Goal: Task Accomplishment & Management: Use online tool/utility

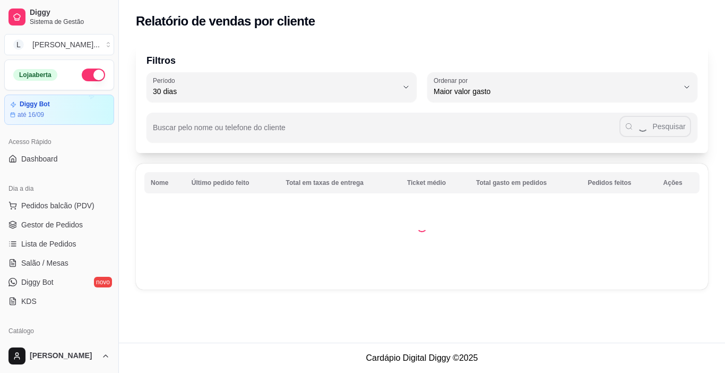
select select "30"
select select "HIGHEST_TOTAL_SPENT_WITH_ORDERS"
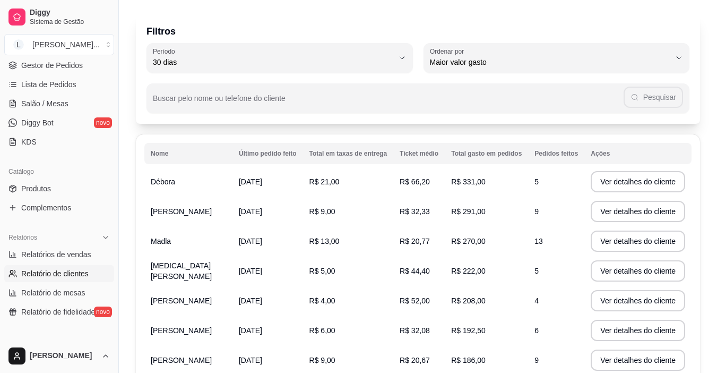
scroll to position [24, 0]
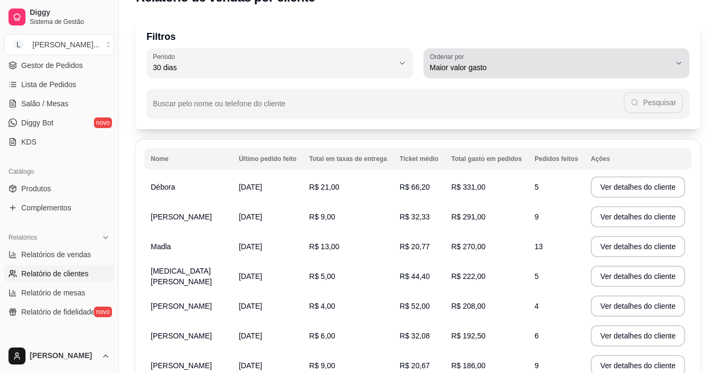
click at [612, 72] on span "Maior valor gasto" at bounding box center [550, 67] width 241 height 11
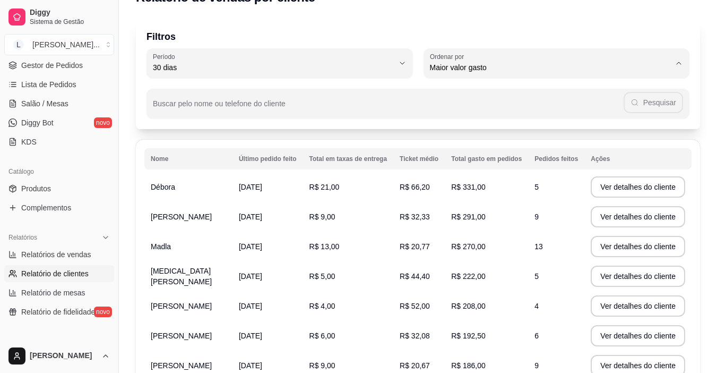
click at [575, 129] on span "Maior valor gasto" at bounding box center [551, 128] width 229 height 10
select select
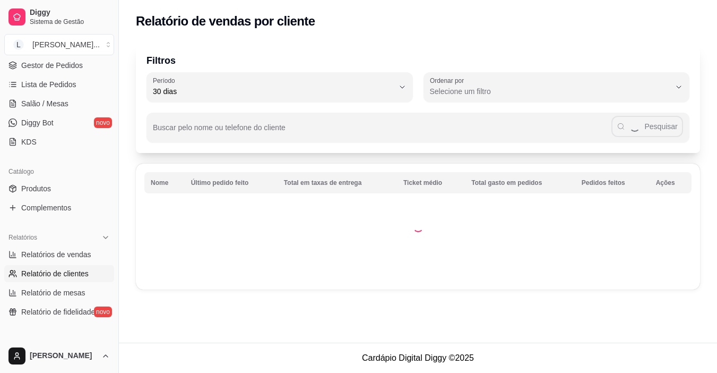
scroll to position [0, 0]
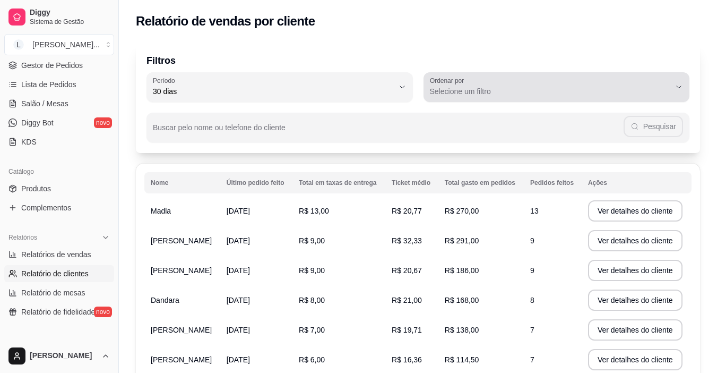
click at [635, 93] on span "Selecione um filtro" at bounding box center [550, 91] width 241 height 11
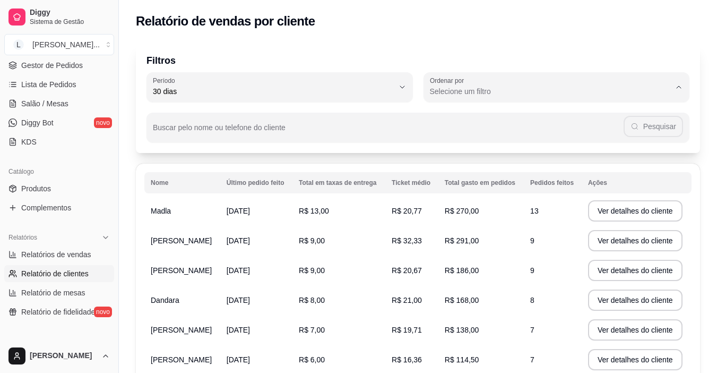
click at [568, 155] on span "Maior valor gasto" at bounding box center [551, 151] width 229 height 10
type input "HIGHEST_TOTAL_SPENT_WITH_ORDERS"
select select "HIGHEST_TOTAL_SPENT_WITH_ORDERS"
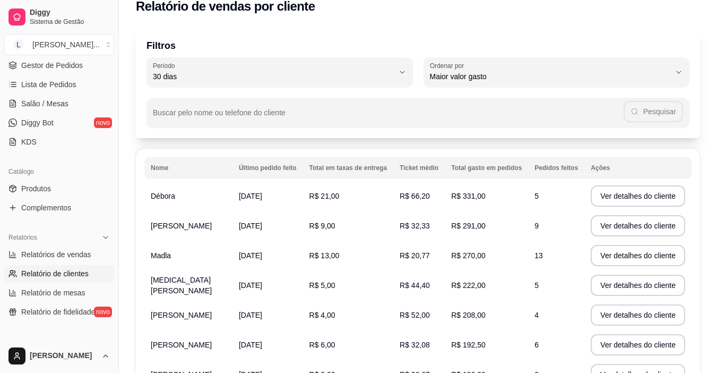
scroll to position [10, 0]
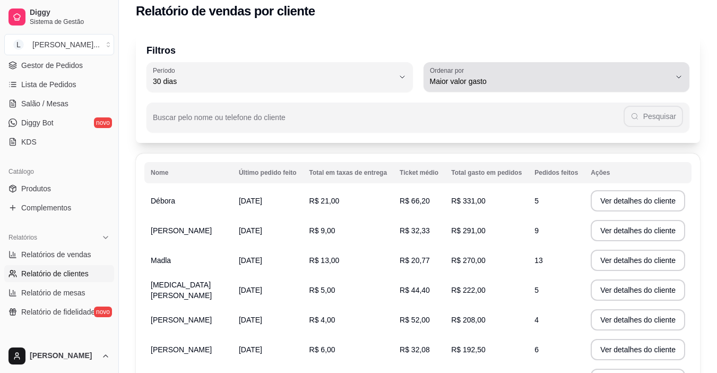
click at [661, 83] on span "Maior valor gasto" at bounding box center [550, 81] width 241 height 11
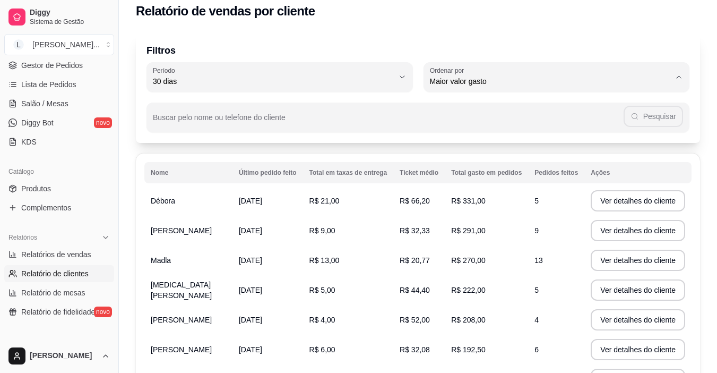
click at [560, 106] on span "Maior número de pedidos" at bounding box center [551, 106] width 229 height 10
type input "HIGHEST_ORDER_COUNT"
select select "HIGHEST_ORDER_COUNT"
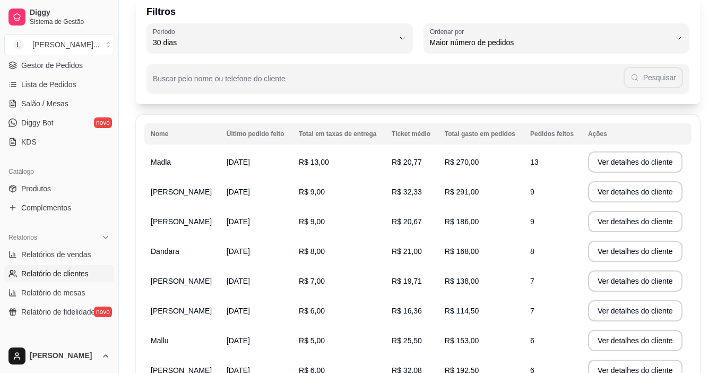
scroll to position [0, 0]
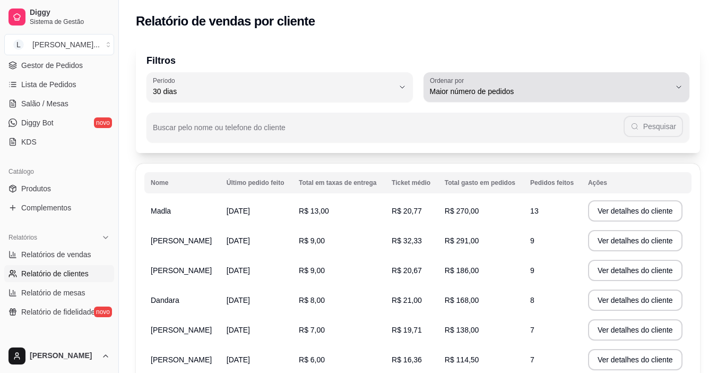
click at [619, 91] on span "Maior número de pedidos" at bounding box center [550, 91] width 241 height 11
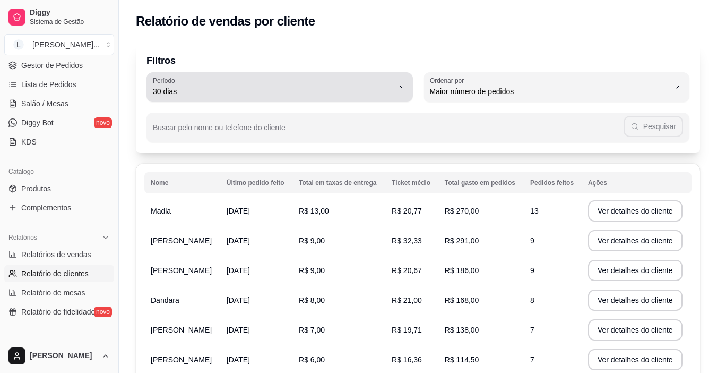
click at [393, 85] on div "30 dias" at bounding box center [273, 86] width 241 height 21
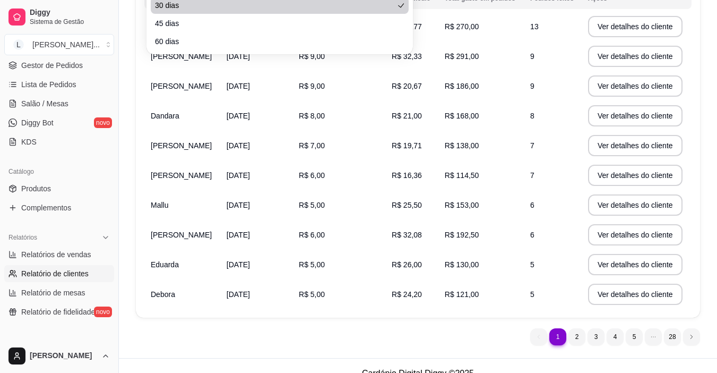
scroll to position [200, 0]
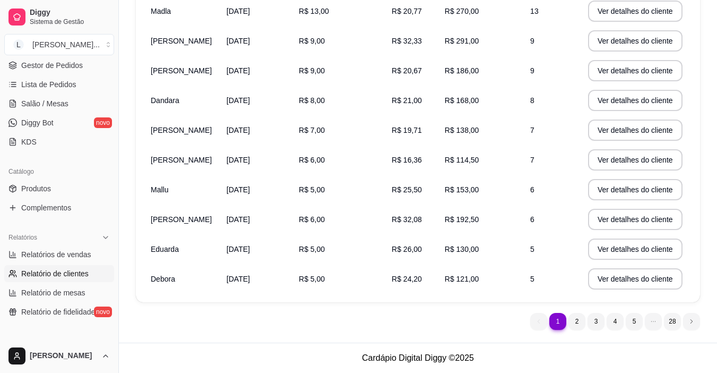
click at [260, 26] on span "60 dias" at bounding box center [274, 21] width 229 height 10
type input "60"
select select "60"
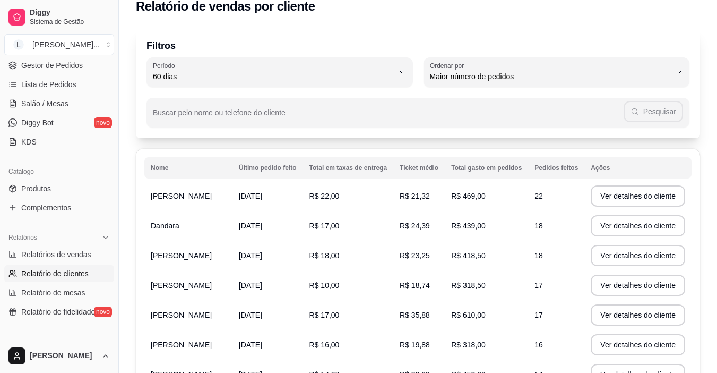
scroll to position [13, 0]
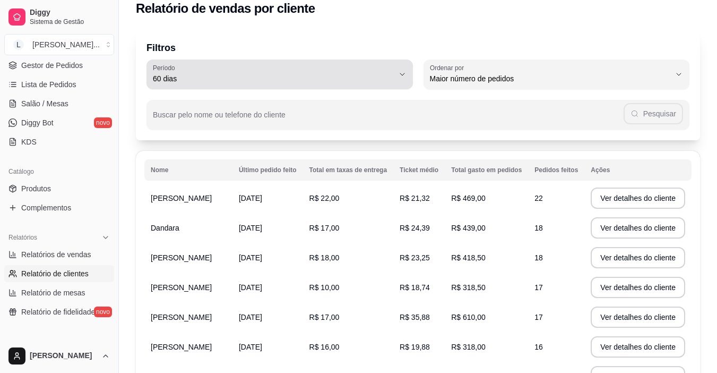
click at [392, 81] on span "60 dias" at bounding box center [273, 78] width 241 height 11
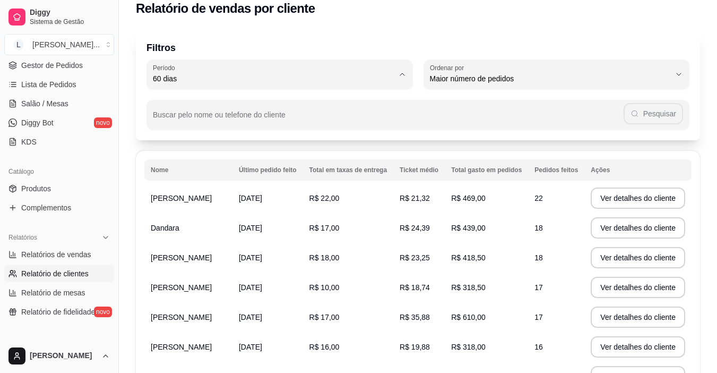
click at [299, 178] on span "30 dias" at bounding box center [274, 173] width 229 height 10
type input "30"
select select "30"
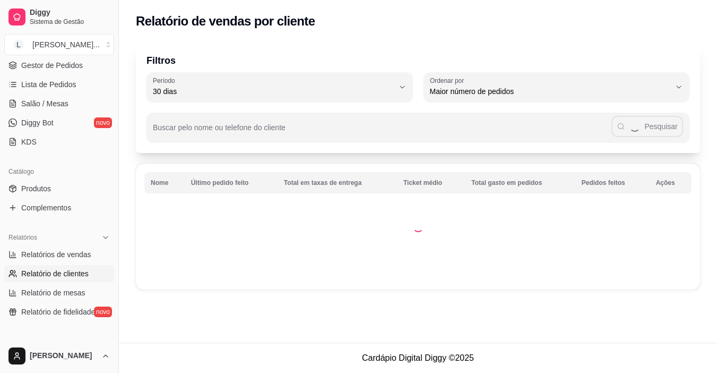
scroll to position [0, 0]
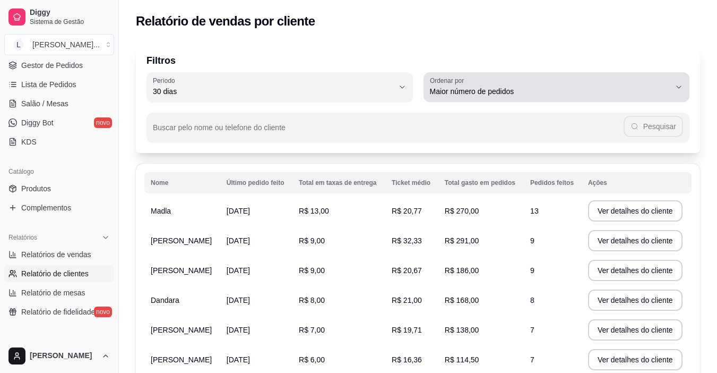
click at [497, 89] on span "Maior número de pedidos" at bounding box center [550, 91] width 241 height 11
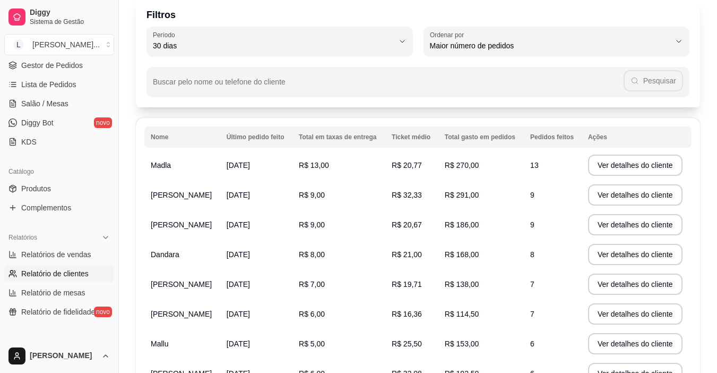
scroll to position [22, 0]
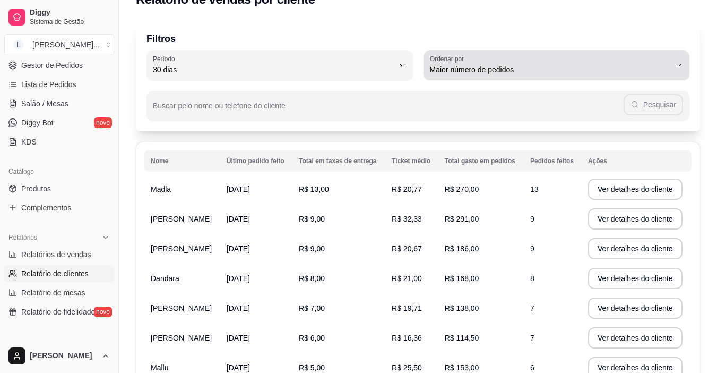
click at [584, 64] on span "Maior número de pedidos" at bounding box center [550, 69] width 241 height 11
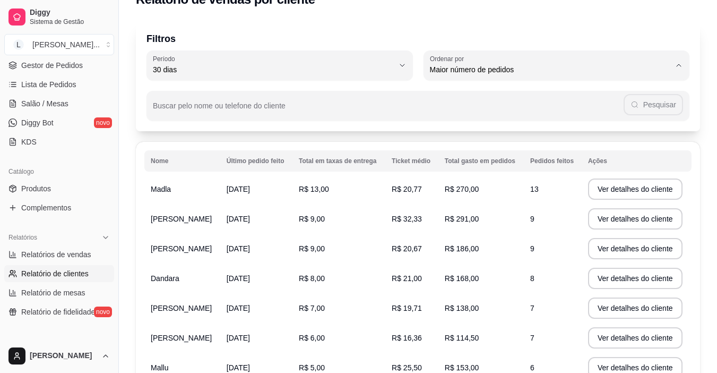
click at [575, 129] on span "Maior valor gasto" at bounding box center [551, 130] width 229 height 10
type input "HIGHEST_TOTAL_SPENT_WITH_ORDERS"
select select "HIGHEST_TOTAL_SPENT_WITH_ORDERS"
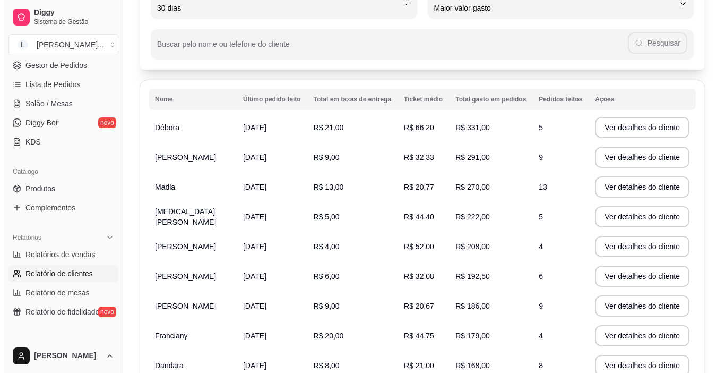
scroll to position [60, 0]
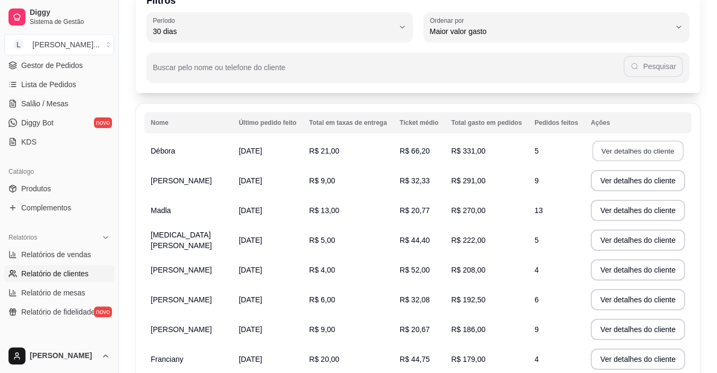
click at [655, 151] on button "Ver detalhes do cliente" at bounding box center [637, 151] width 91 height 21
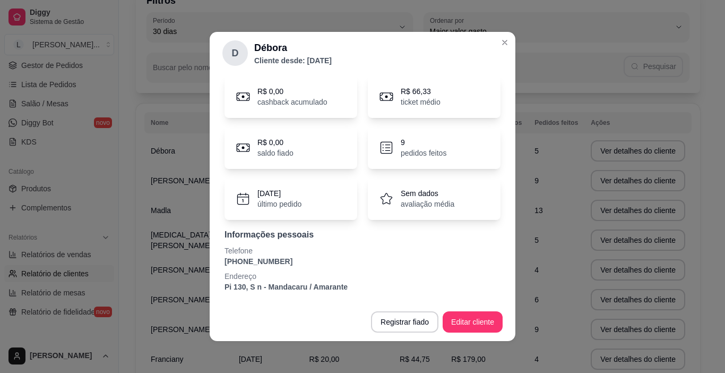
scroll to position [0, 0]
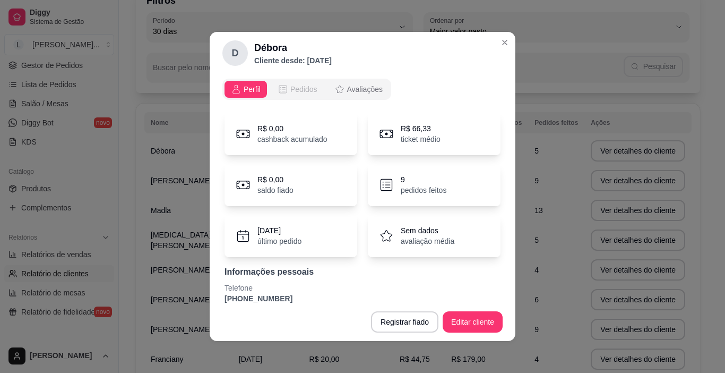
click at [297, 88] on span "Pedidos" at bounding box center [303, 89] width 27 height 11
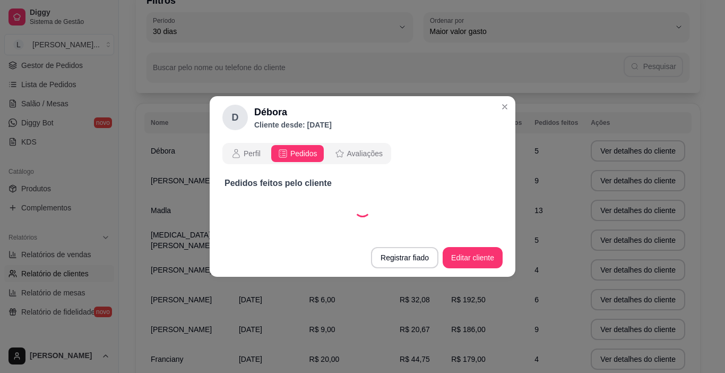
select select "30"
select select "ALL"
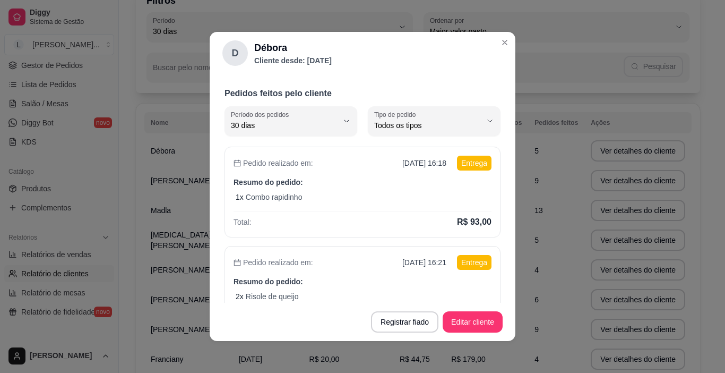
scroll to position [29, 0]
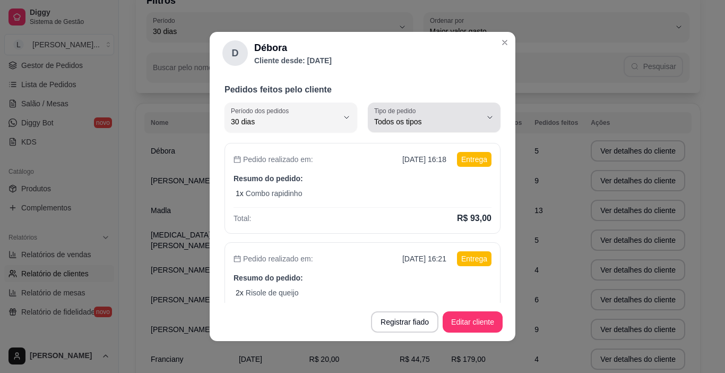
click at [453, 125] on span "Todos os tipos" at bounding box center [427, 121] width 107 height 11
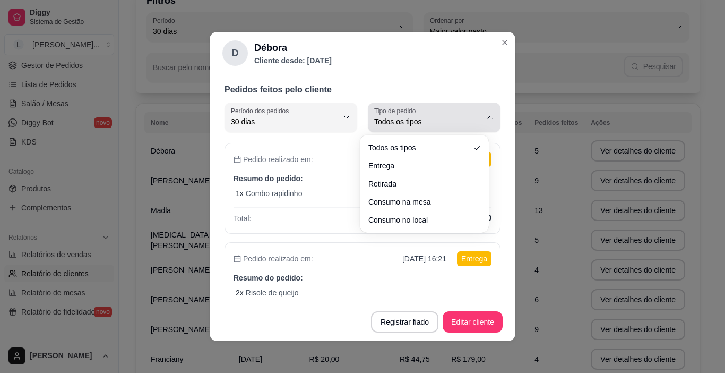
click at [453, 124] on span "Todos os tipos" at bounding box center [427, 121] width 107 height 11
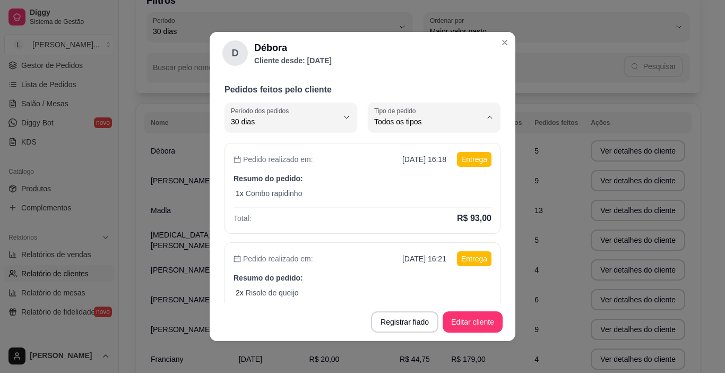
click at [474, 88] on p "Pedidos feitos pelo cliente" at bounding box center [362, 89] width 276 height 13
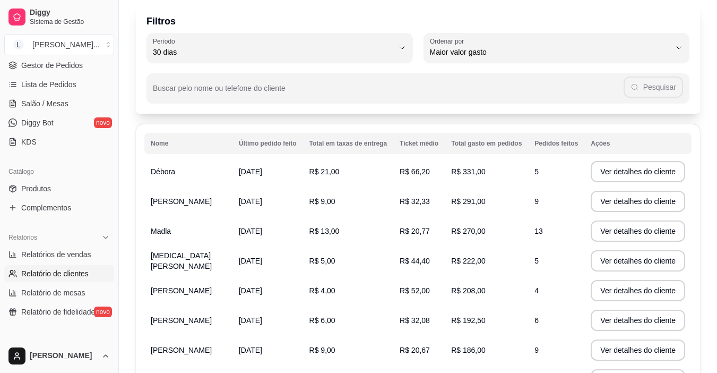
scroll to position [0, 0]
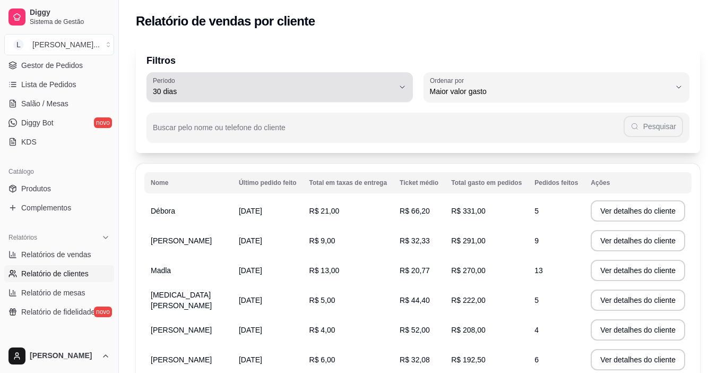
click at [399, 90] on icon "button" at bounding box center [402, 87] width 8 height 8
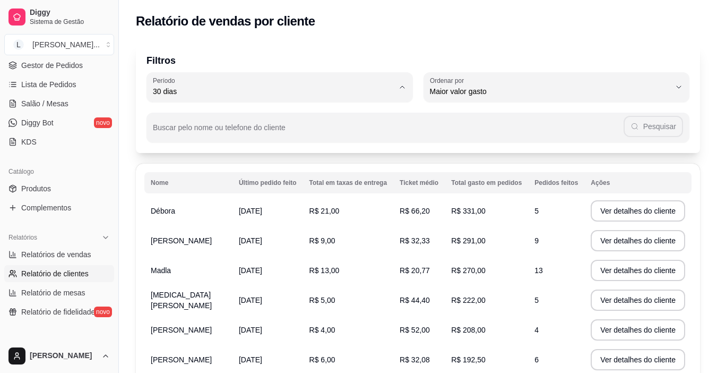
click at [306, 223] on span "60 dias" at bounding box center [274, 220] width 229 height 10
type input "60"
select select "60"
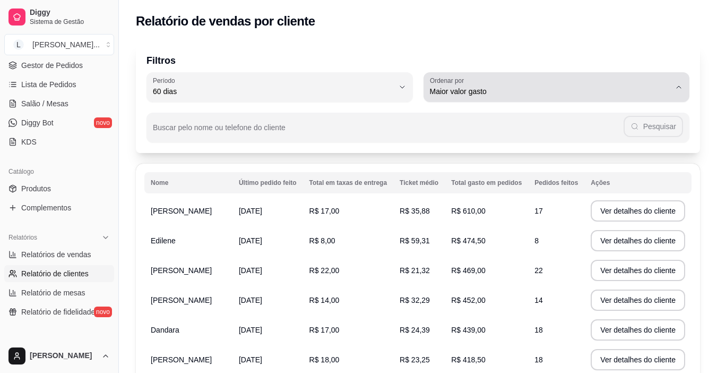
click at [488, 93] on span "Maior valor gasto" at bounding box center [550, 91] width 241 height 11
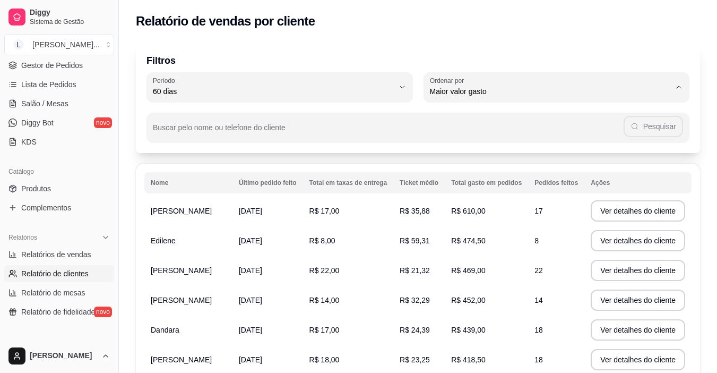
click at [477, 119] on span "Maior número de pedidos" at bounding box center [551, 116] width 229 height 10
type input "HIGHEST_ORDER_COUNT"
select select "HIGHEST_ORDER_COUNT"
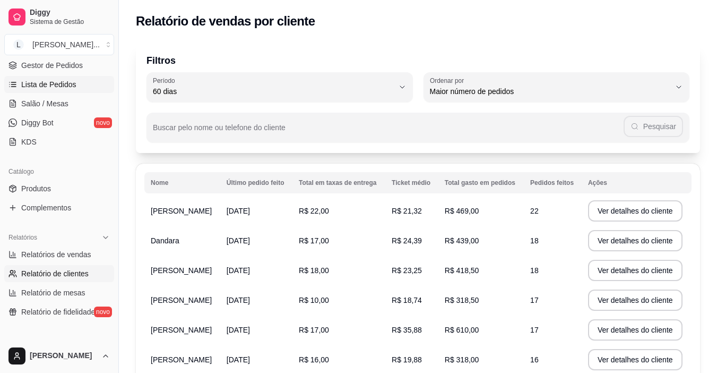
click at [75, 87] on link "Lista de Pedidos" at bounding box center [59, 84] width 110 height 17
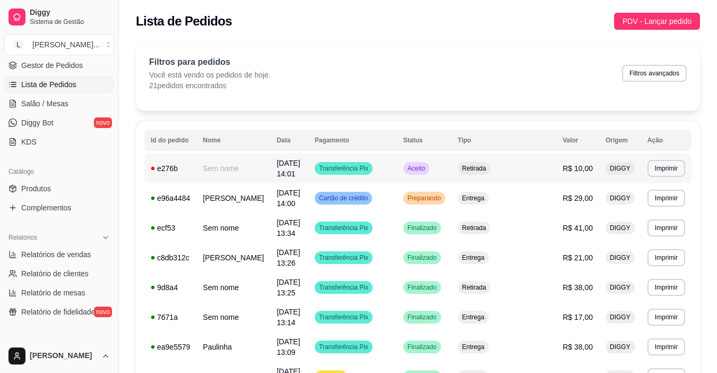
click at [300, 166] on span "[DATE] 14:01" at bounding box center [287, 168] width 23 height 19
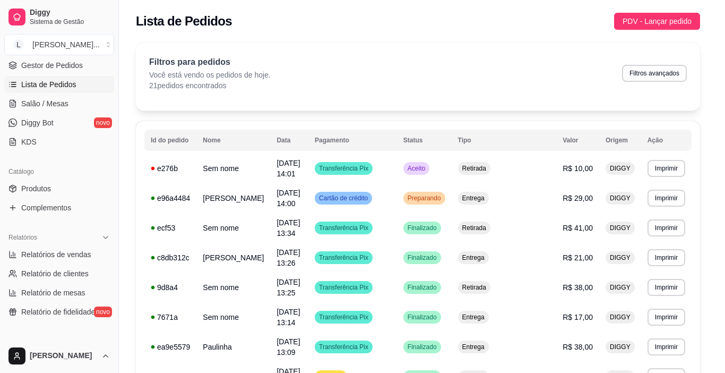
click at [473, 320] on button "Mover para preparo" at bounding box center [461, 321] width 82 height 21
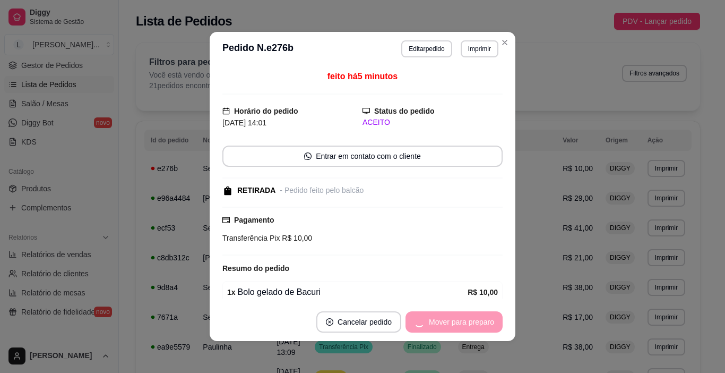
click at [473, 320] on div "Mover para preparo" at bounding box center [453, 321] width 97 height 21
click at [473, 320] on button "Mover para preparo" at bounding box center [461, 321] width 82 height 21
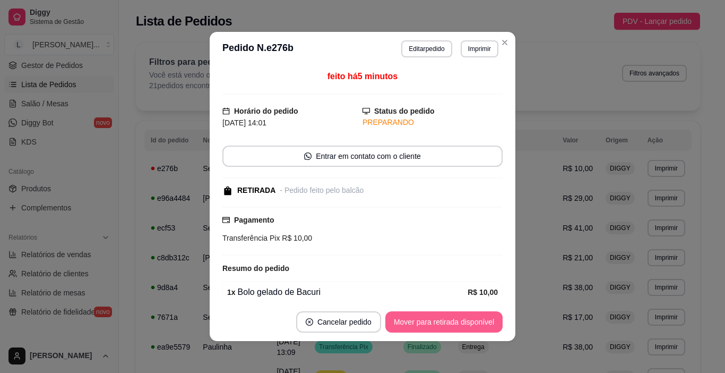
click at [467, 316] on button "Mover para retirada disponível" at bounding box center [443, 321] width 117 height 21
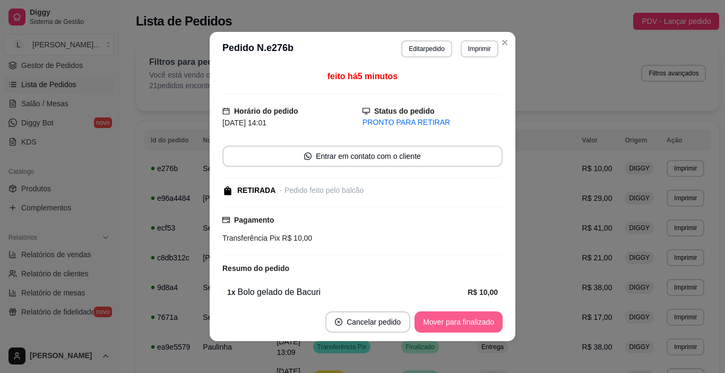
click at [463, 323] on button "Mover para finalizado" at bounding box center [458, 321] width 88 height 21
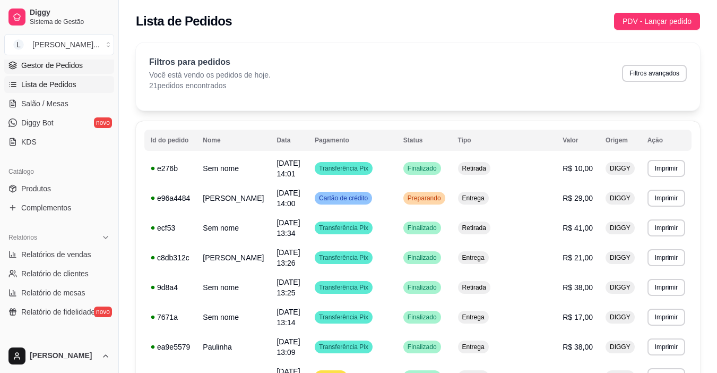
click at [59, 66] on span "Gestor de Pedidos" at bounding box center [52, 65] width 62 height 11
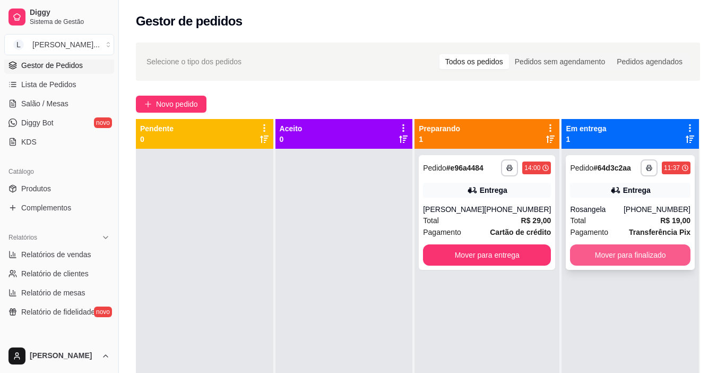
click at [616, 257] on button "Mover para finalizado" at bounding box center [630, 254] width 120 height 21
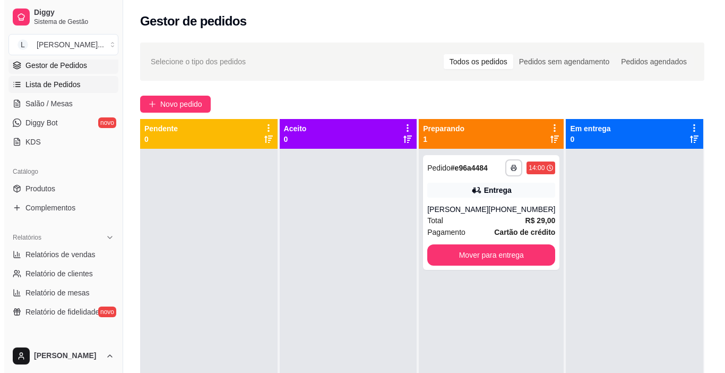
scroll to position [53, 0]
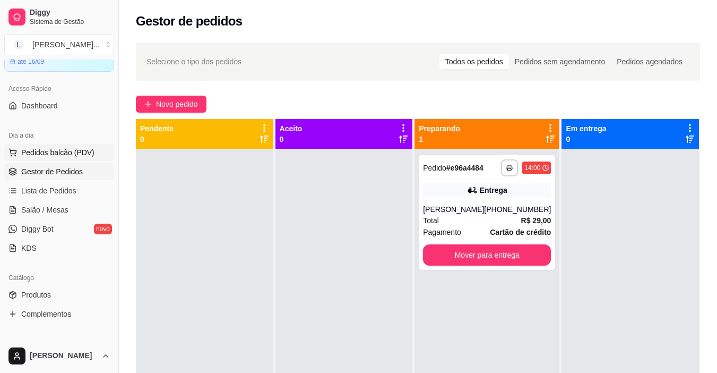
click at [59, 155] on span "Pedidos balcão (PDV)" at bounding box center [57, 152] width 73 height 11
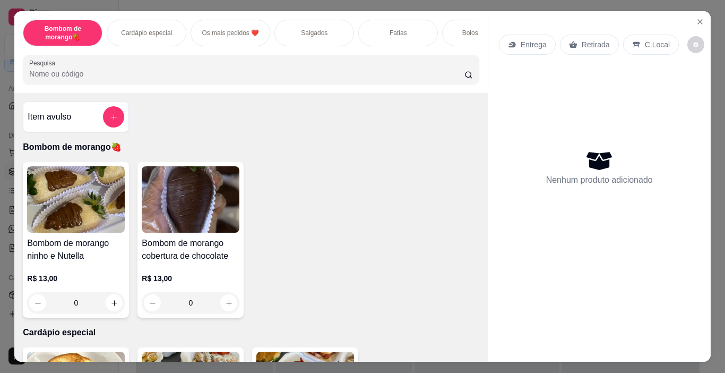
click at [313, 29] on p "Salgados" at bounding box center [314, 33] width 27 height 8
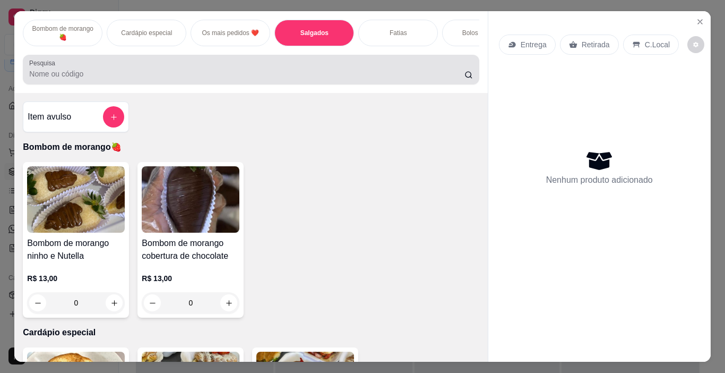
scroll to position [27, 0]
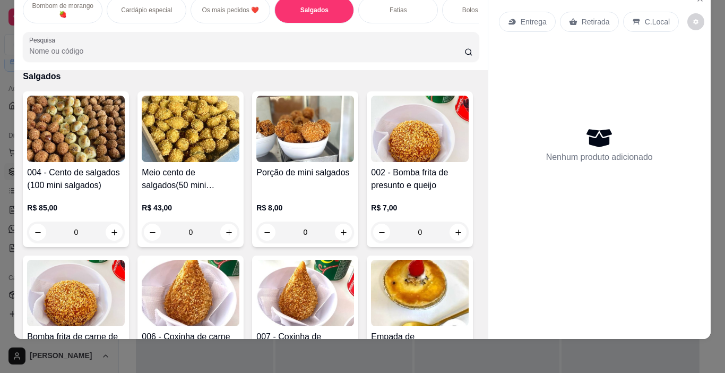
click at [211, 6] on p "Os mais pedidos ❤️" at bounding box center [230, 10] width 57 height 8
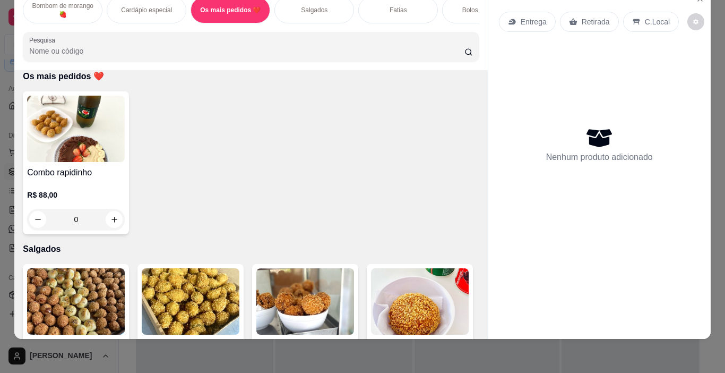
click at [161, 6] on p "Cardápio especial" at bounding box center [146, 10] width 51 height 8
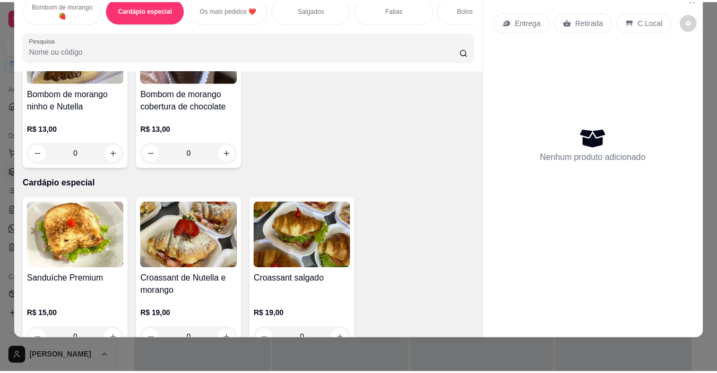
scroll to position [0, 0]
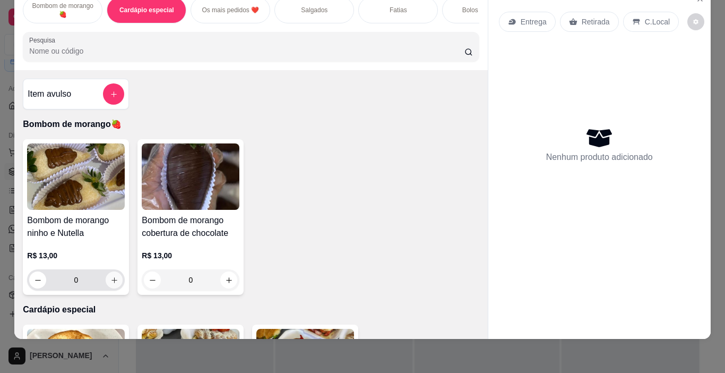
click at [110, 280] on icon "increase-product-quantity" at bounding box center [114, 280] width 8 height 8
type input "1"
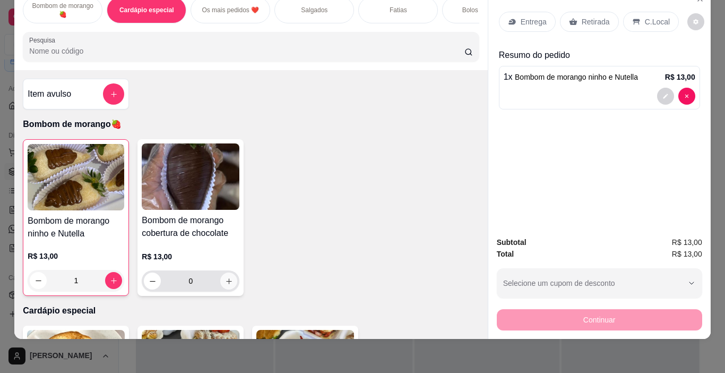
click at [226, 279] on icon "increase-product-quantity" at bounding box center [229, 281] width 6 height 6
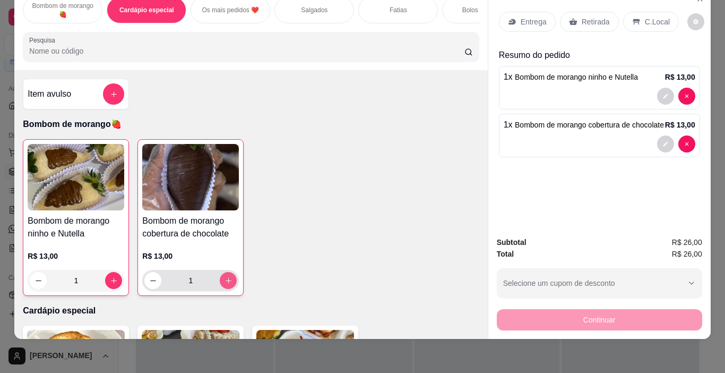
type input "1"
click at [572, 18] on icon at bounding box center [573, 22] width 8 height 8
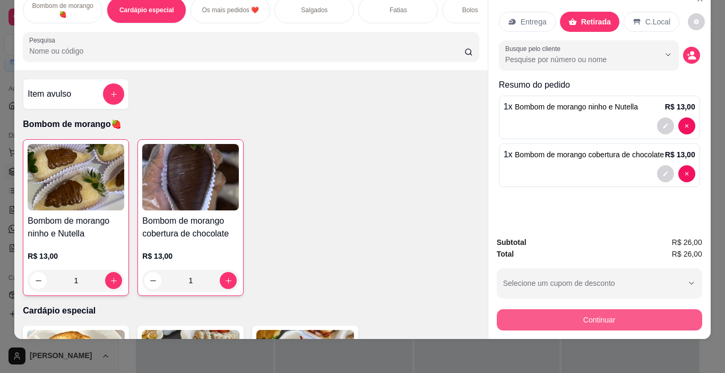
click at [610, 310] on button "Continuar" at bounding box center [599, 319] width 205 height 21
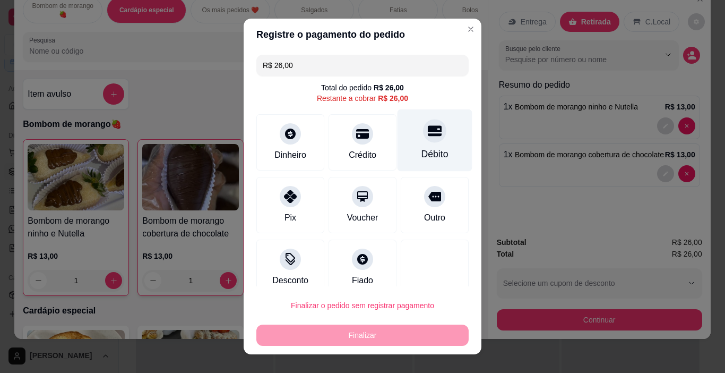
click at [403, 138] on div "Débito" at bounding box center [434, 140] width 75 height 62
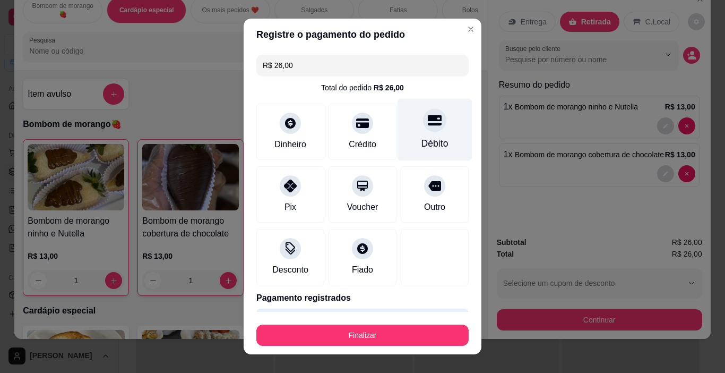
type input "R$ 0,00"
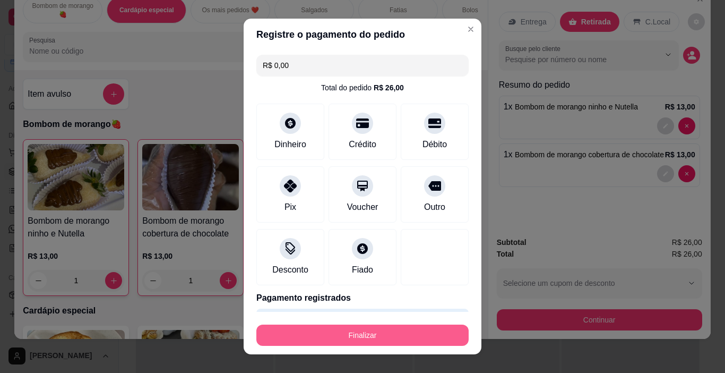
click at [402, 337] on button "Finalizar" at bounding box center [362, 334] width 212 height 21
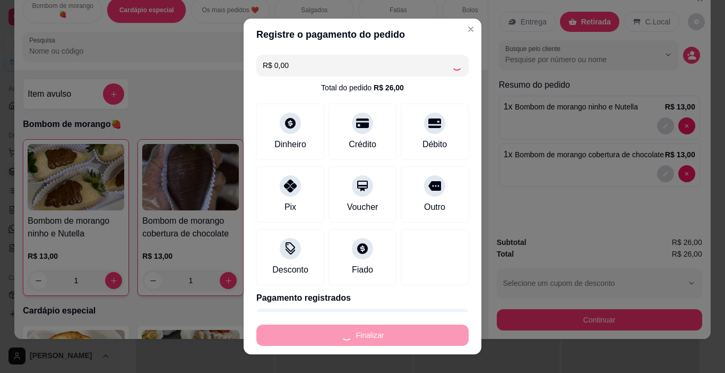
type input "0"
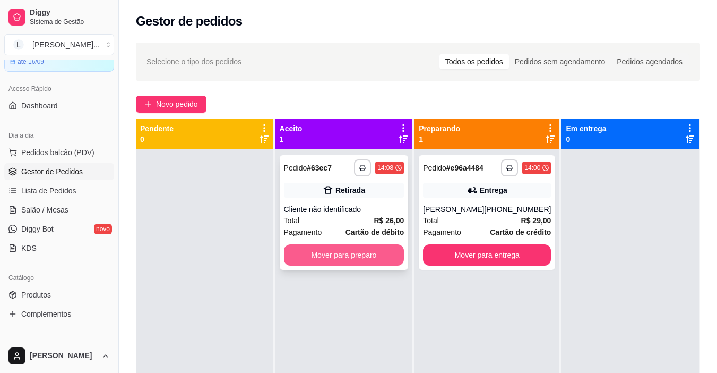
click at [358, 254] on button "Mover para preparo" at bounding box center [344, 254] width 120 height 21
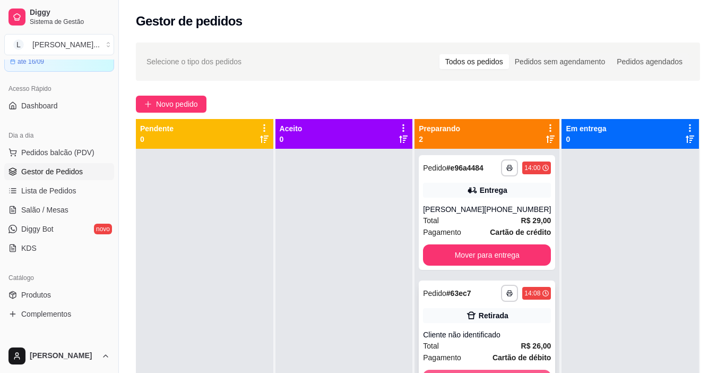
click at [506, 371] on button "Mover para retirada disponível" at bounding box center [487, 379] width 128 height 21
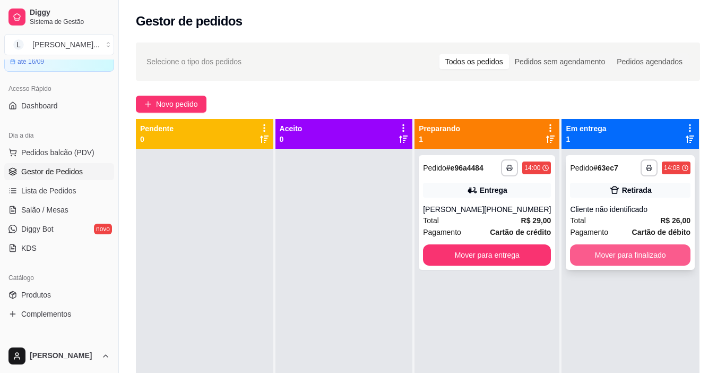
click at [605, 257] on button "Mover para finalizado" at bounding box center [630, 254] width 120 height 21
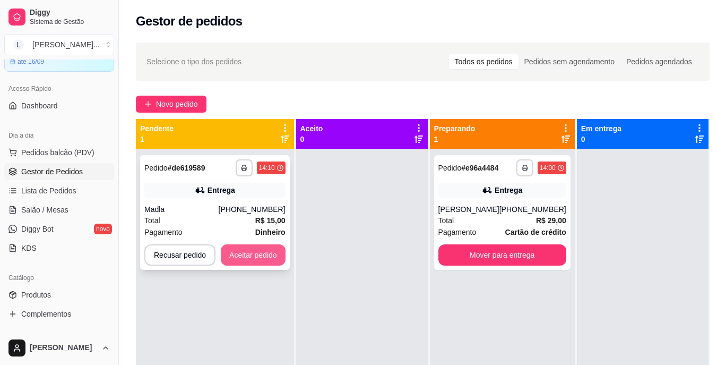
click at [260, 253] on button "Aceitar pedido" at bounding box center [253, 254] width 65 height 21
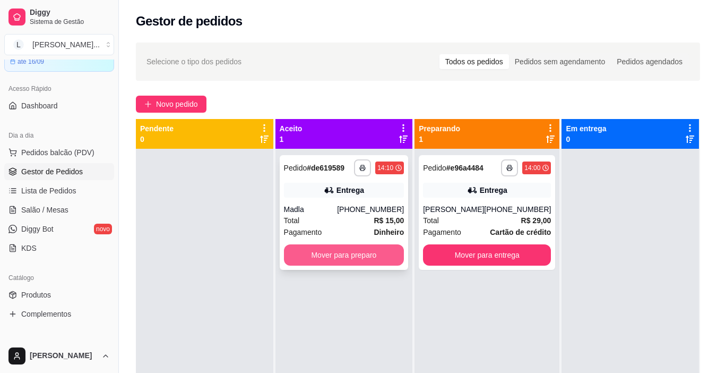
click at [335, 257] on button "Mover para preparo" at bounding box center [344, 254] width 120 height 21
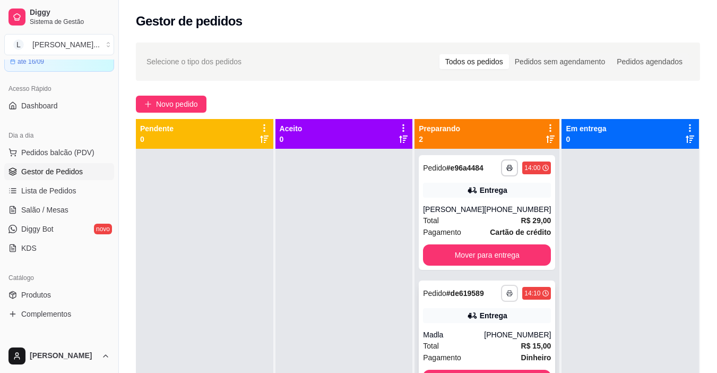
click at [501, 289] on button "button" at bounding box center [509, 292] width 17 height 17
click at [495, 334] on button "IMPRESSORA" at bounding box center [473, 330] width 77 height 17
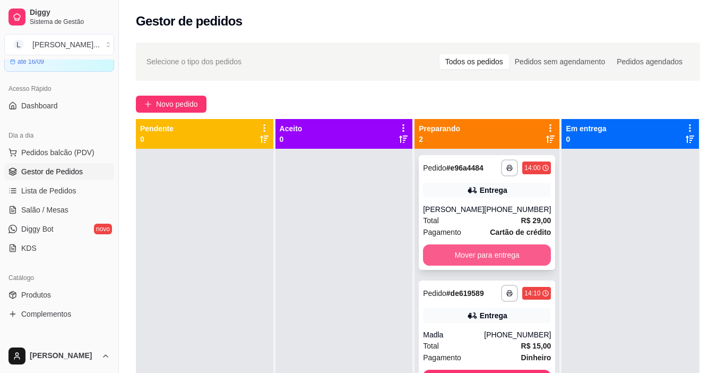
click at [513, 252] on button "Mover para entrega" at bounding box center [487, 254] width 128 height 21
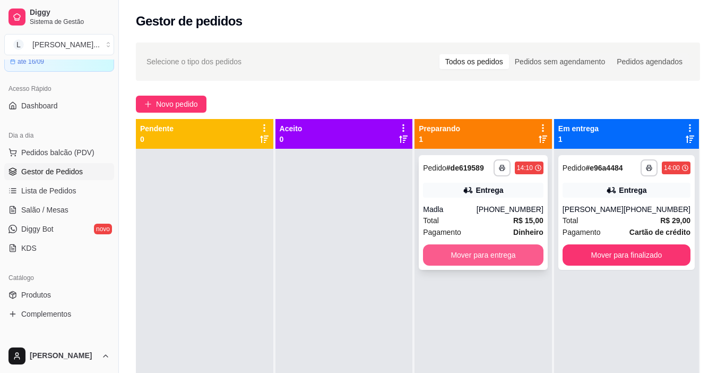
click at [513, 258] on button "Mover para entrega" at bounding box center [483, 254] width 120 height 21
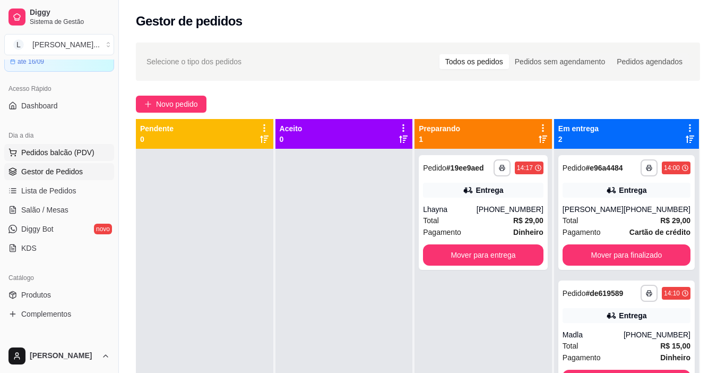
click at [59, 145] on button "Pedidos balcão (PDV)" at bounding box center [59, 152] width 110 height 17
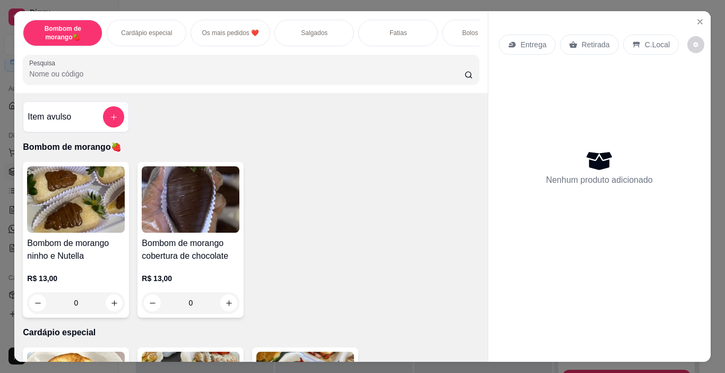
click at [295, 25] on div "Salgados" at bounding box center [314, 33] width 80 height 27
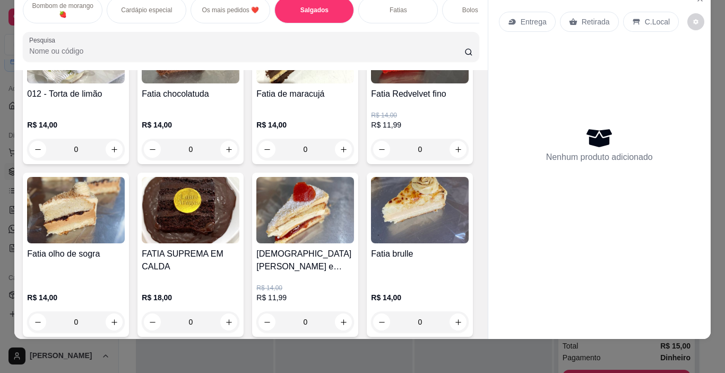
scroll to position [1174, 0]
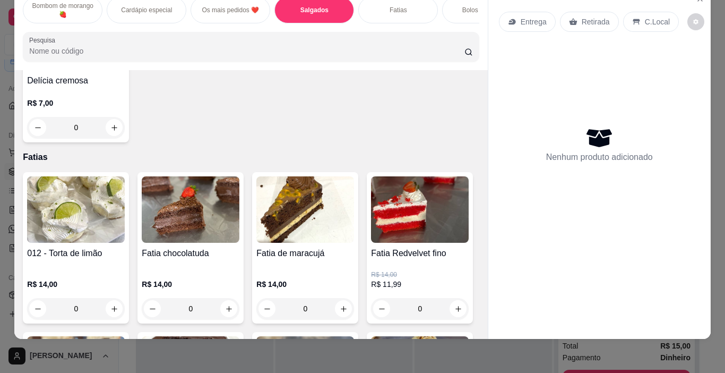
type input "1"
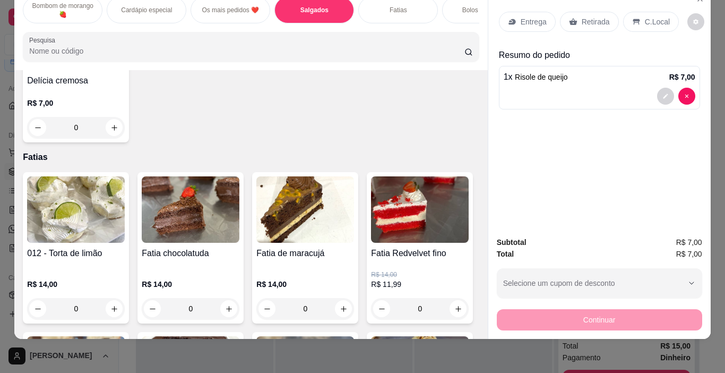
scroll to position [0, 122]
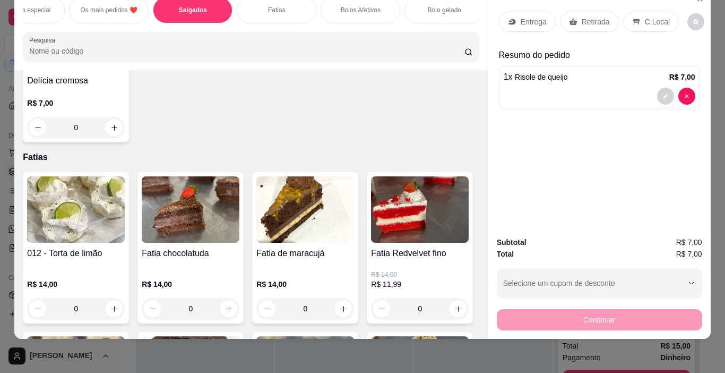
drag, startPoint x: 166, startPoint y: 24, endPoint x: 287, endPoint y: 28, distance: 121.0
click at [290, 27] on div "Bombom de morango🍓 Cardápio especial Os mais pedidos ❤️ Salgados Fatias Bolos A…" at bounding box center [250, 29] width 473 height 82
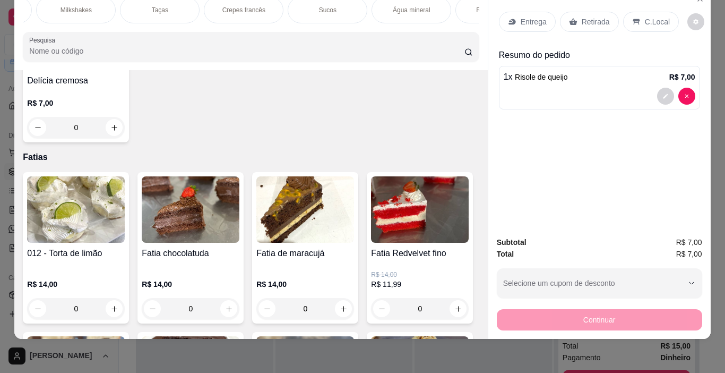
scroll to position [0, 1365]
click at [378, 6] on p "Água mineral" at bounding box center [375, 10] width 38 height 8
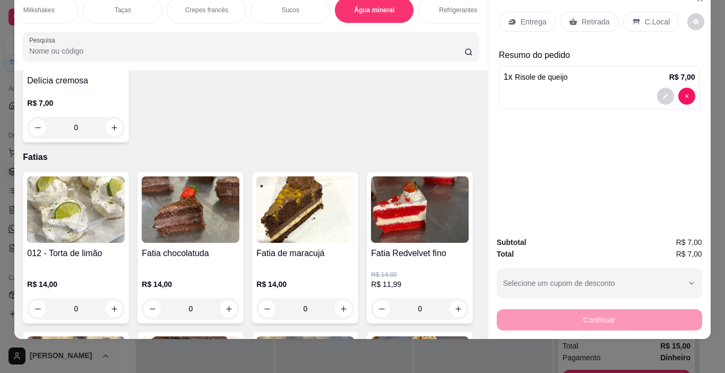
scroll to position [5588, 0]
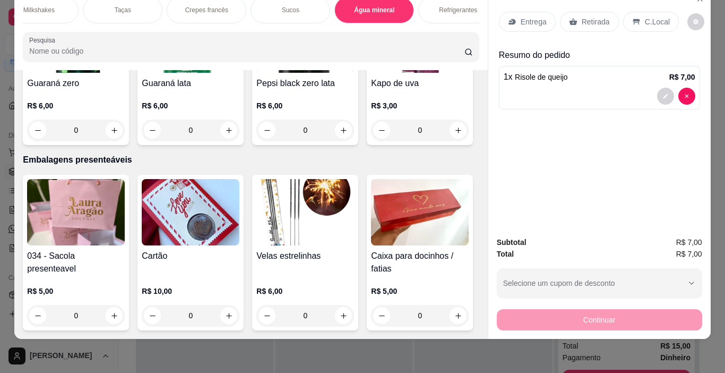
type input "1"
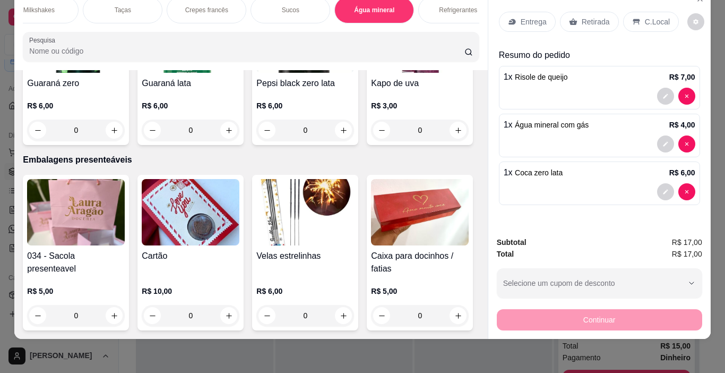
type input "1"
click at [592, 16] on p "Retirada" at bounding box center [596, 21] width 28 height 11
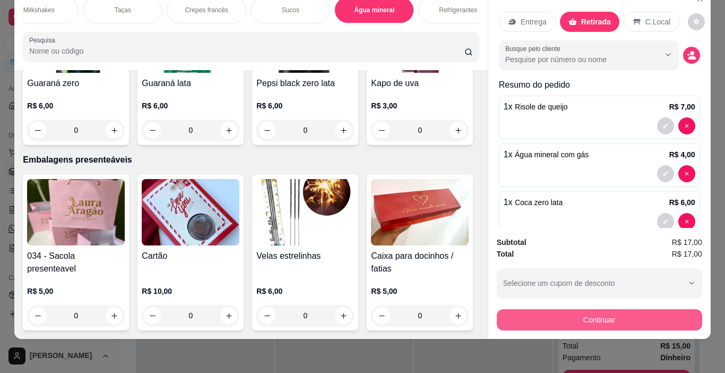
click at [561, 309] on button "Continuar" at bounding box center [599, 319] width 205 height 21
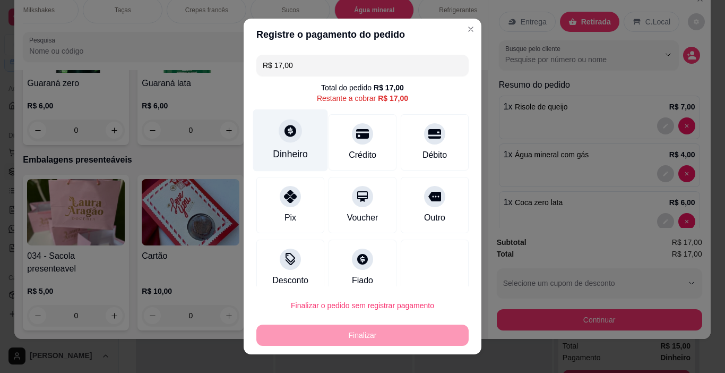
click at [293, 149] on div "Dinheiro" at bounding box center [290, 154] width 35 height 14
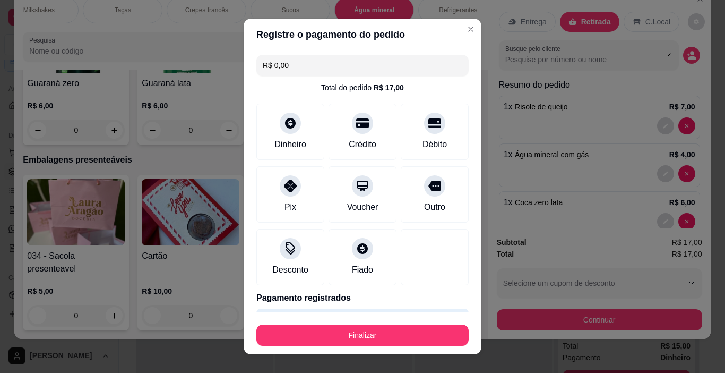
type input "R$ 0,00"
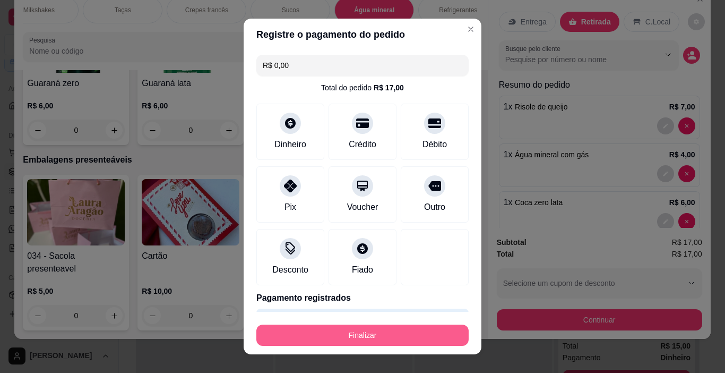
click at [380, 332] on button "Finalizar" at bounding box center [362, 334] width 212 height 21
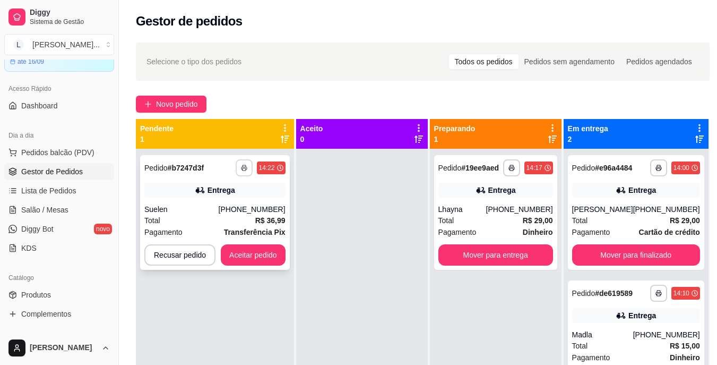
click at [246, 167] on icon "button" at bounding box center [243, 168] width 5 height 3
click at [218, 203] on button "IMPRESSORA" at bounding box center [214, 204] width 77 height 17
click at [242, 257] on button "Aceitar pedido" at bounding box center [253, 254] width 65 height 21
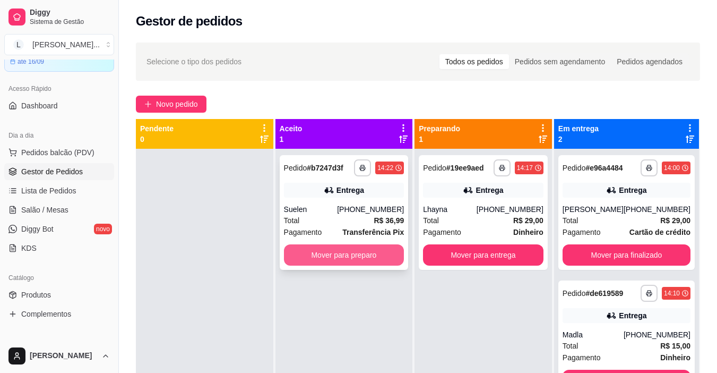
click at [348, 259] on button "Mover para preparo" at bounding box center [344, 254] width 120 height 21
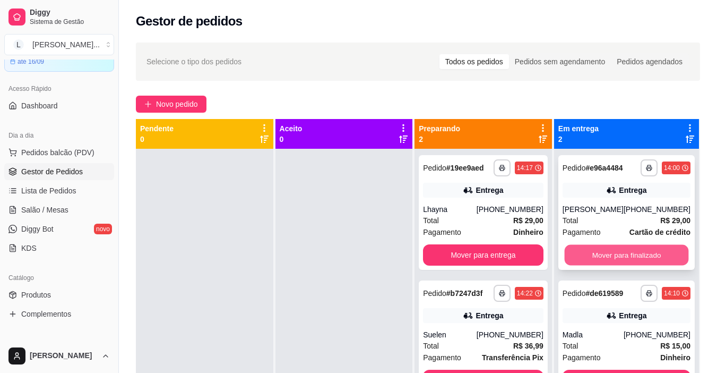
click at [644, 258] on button "Mover para finalizado" at bounding box center [626, 255] width 124 height 21
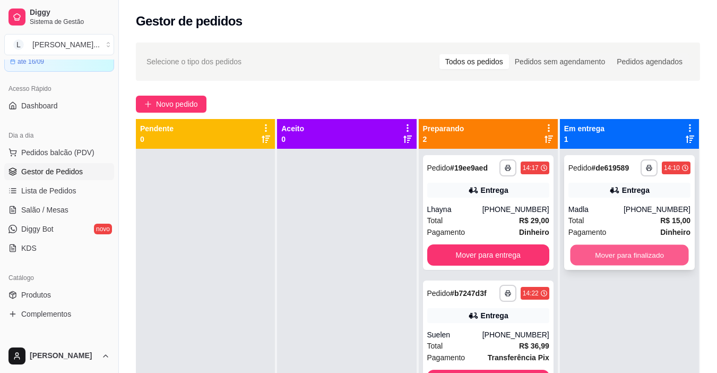
click at [644, 255] on button "Mover para finalizado" at bounding box center [629, 255] width 118 height 21
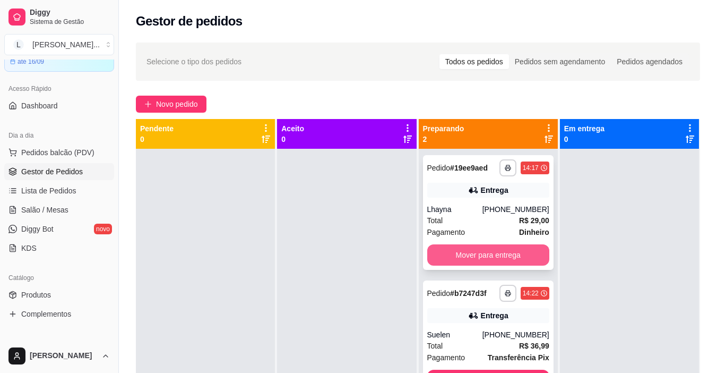
click at [498, 260] on button "Mover para entrega" at bounding box center [488, 254] width 122 height 21
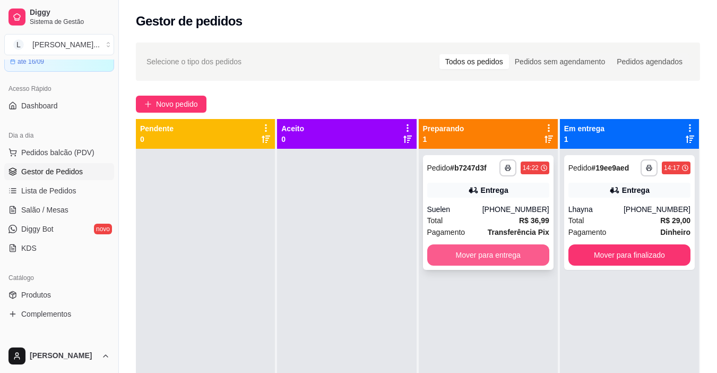
click at [491, 254] on button "Mover para entrega" at bounding box center [488, 254] width 122 height 21
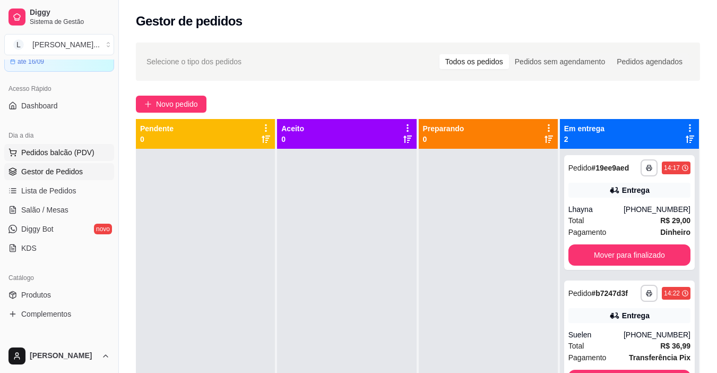
click at [71, 155] on span "Pedidos balcão (PDV)" at bounding box center [57, 152] width 73 height 11
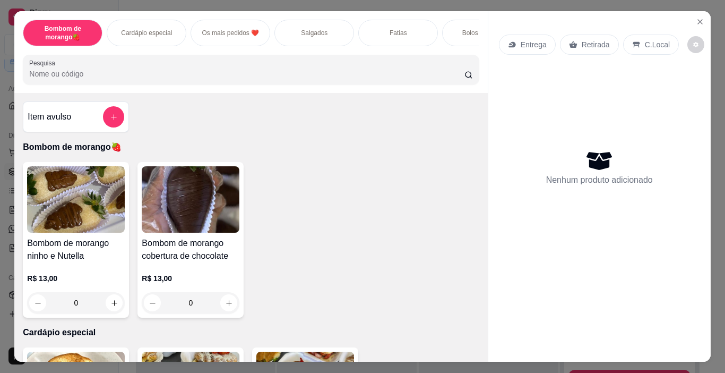
click at [383, 28] on div "Fatias" at bounding box center [398, 33] width 80 height 27
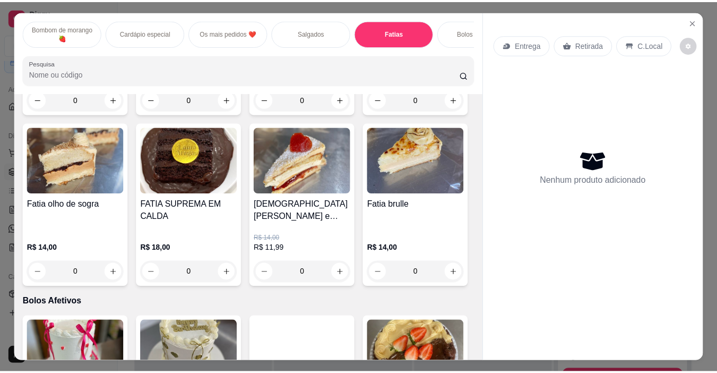
scroll to position [27, 0]
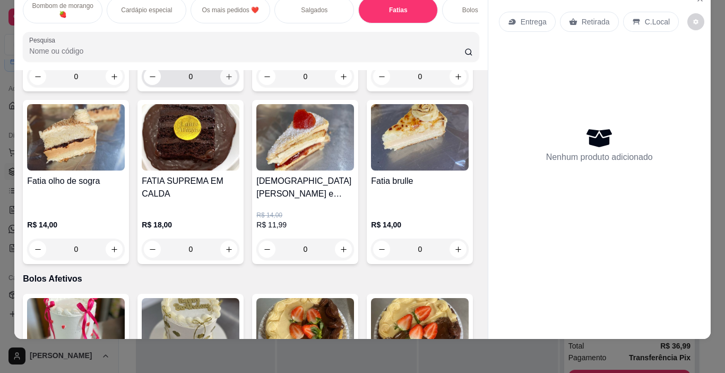
click at [226, 80] on icon "increase-product-quantity" at bounding box center [229, 77] width 6 height 6
type input "1"
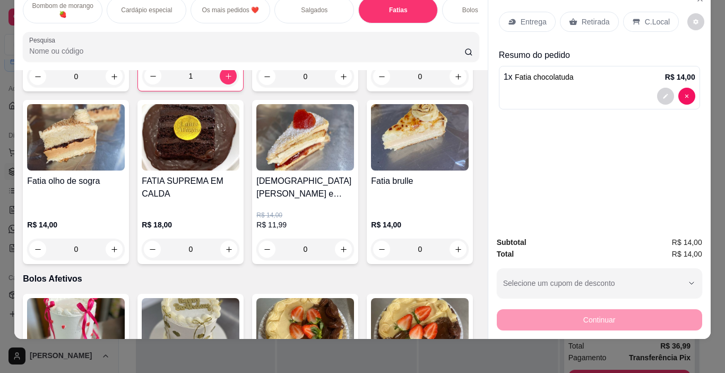
click at [584, 21] on div "Retirada" at bounding box center [589, 22] width 59 height 20
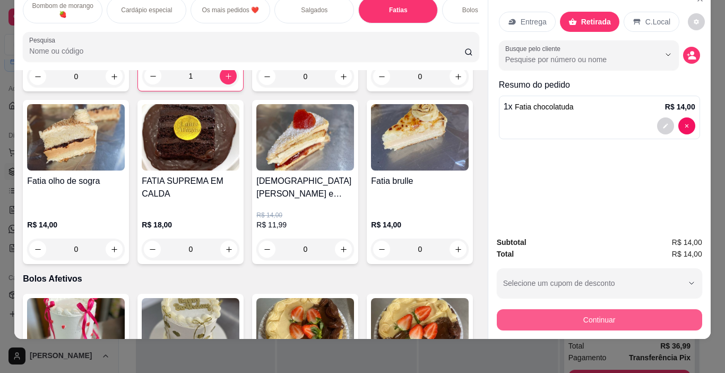
click at [607, 315] on button "Continuar" at bounding box center [599, 319] width 205 height 21
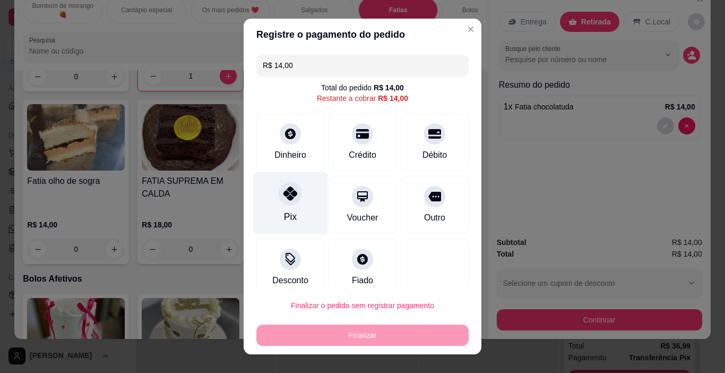
click at [285, 191] on icon at bounding box center [290, 193] width 14 height 14
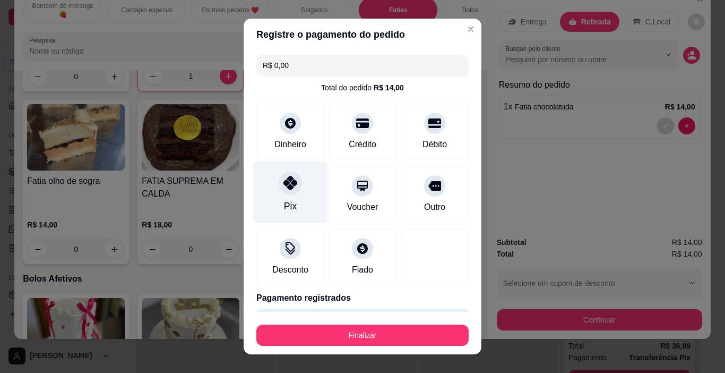
type input "R$ 0,00"
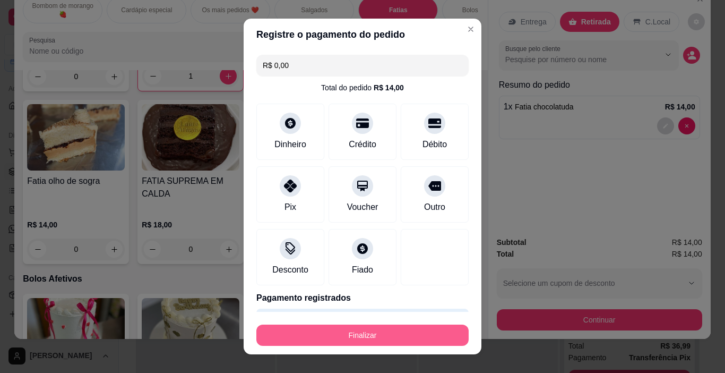
click at [398, 331] on button "Finalizar" at bounding box center [362, 334] width 212 height 21
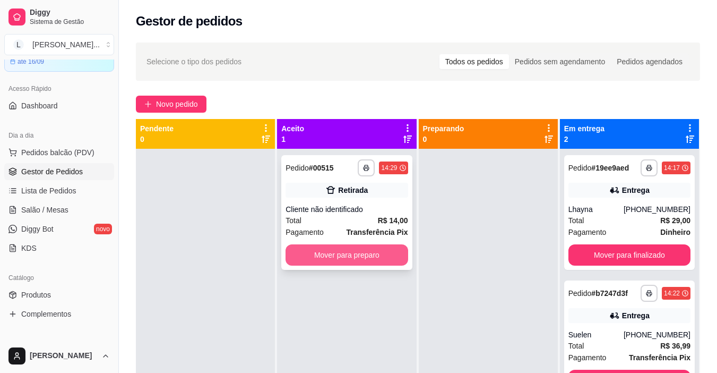
click at [383, 260] on button "Mover para preparo" at bounding box center [347, 254] width 122 height 21
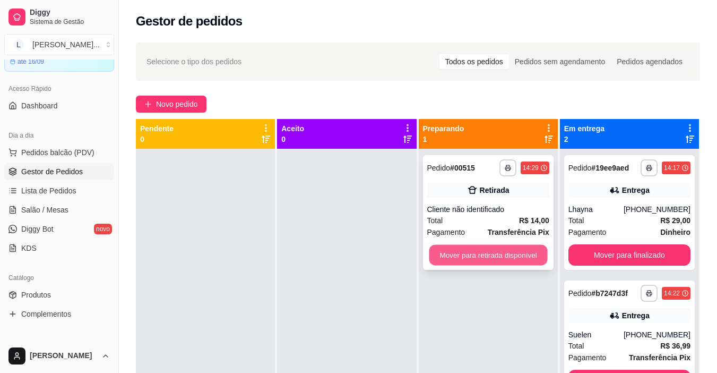
click at [455, 253] on button "Mover para retirada disponível" at bounding box center [488, 255] width 118 height 21
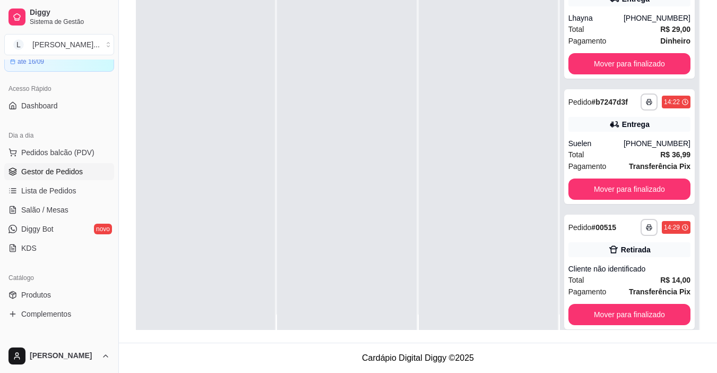
scroll to position [30, 0]
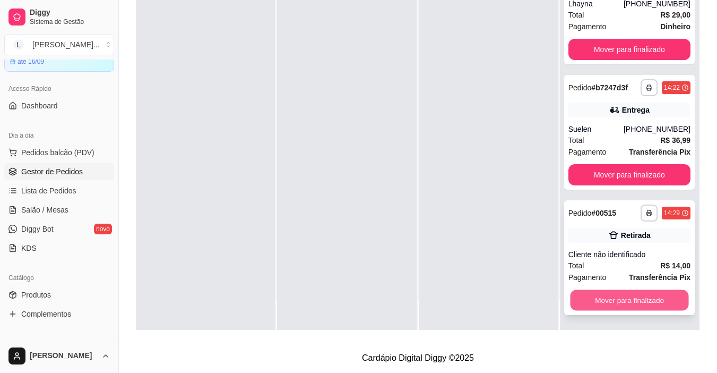
click at [644, 296] on button "Mover para finalizado" at bounding box center [629, 300] width 118 height 21
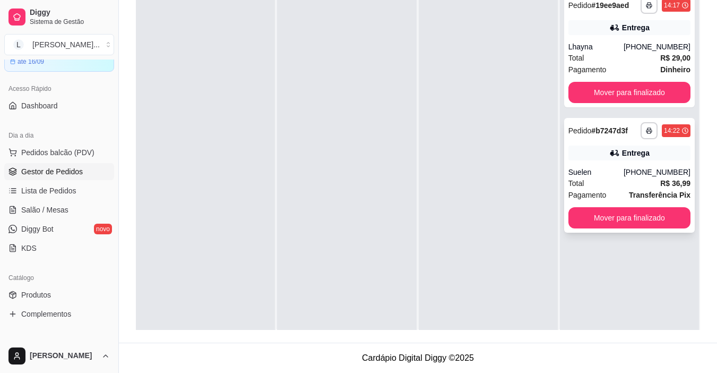
scroll to position [0, 0]
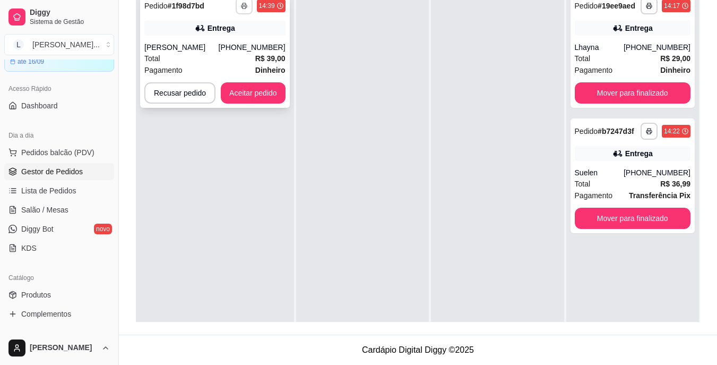
click at [245, 6] on icon "button" at bounding box center [244, 6] width 6 height 6
click at [205, 42] on button "IMPRESSORA" at bounding box center [214, 42] width 77 height 17
click at [252, 92] on button "Aceitar pedido" at bounding box center [253, 92] width 65 height 21
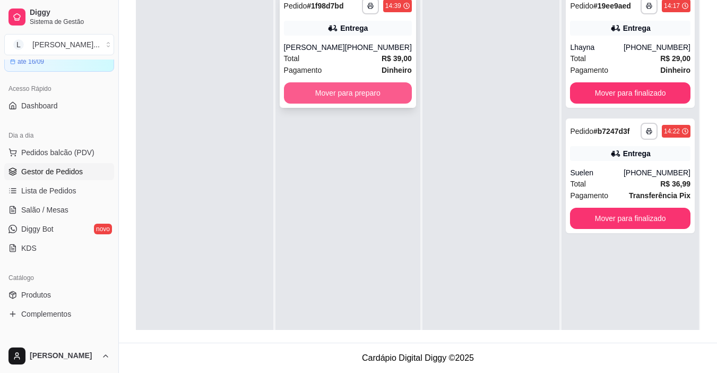
click at [364, 96] on button "Mover para preparo" at bounding box center [348, 92] width 128 height 21
